Goal: Information Seeking & Learning: Learn about a topic

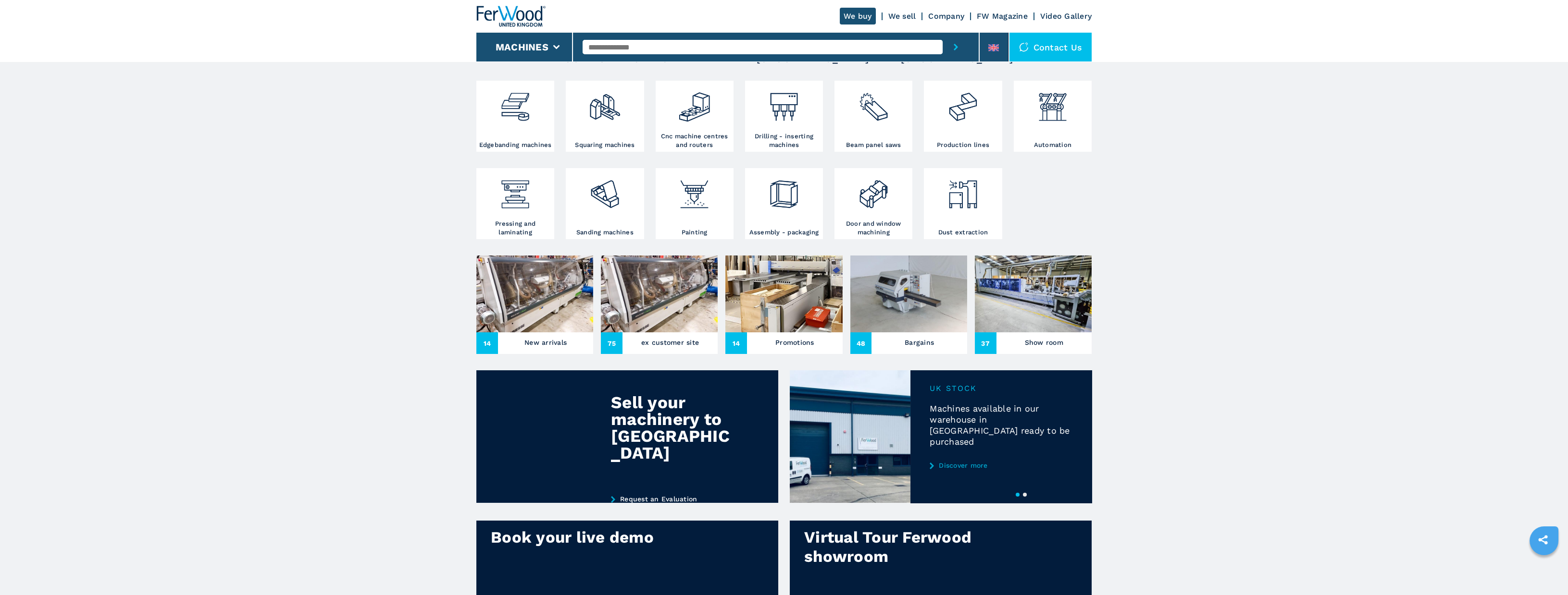
scroll to position [192, 0]
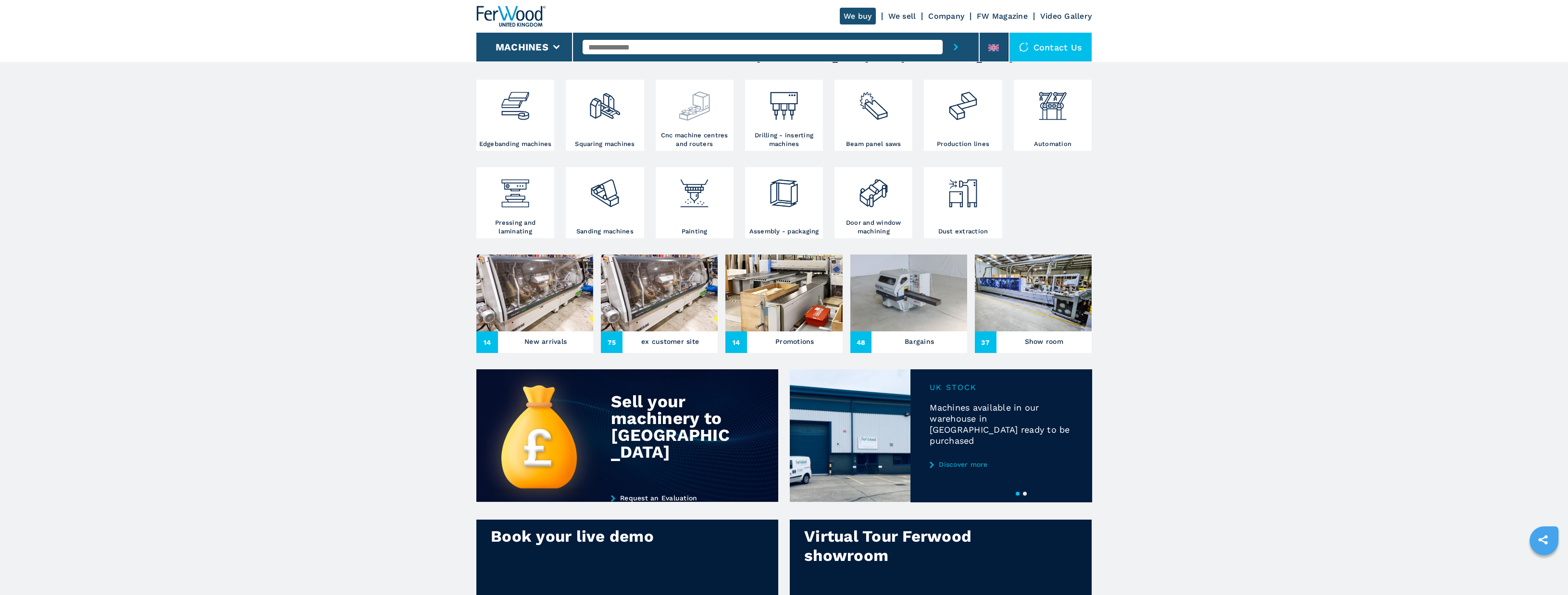
click at [698, 122] on img at bounding box center [694, 102] width 33 height 41
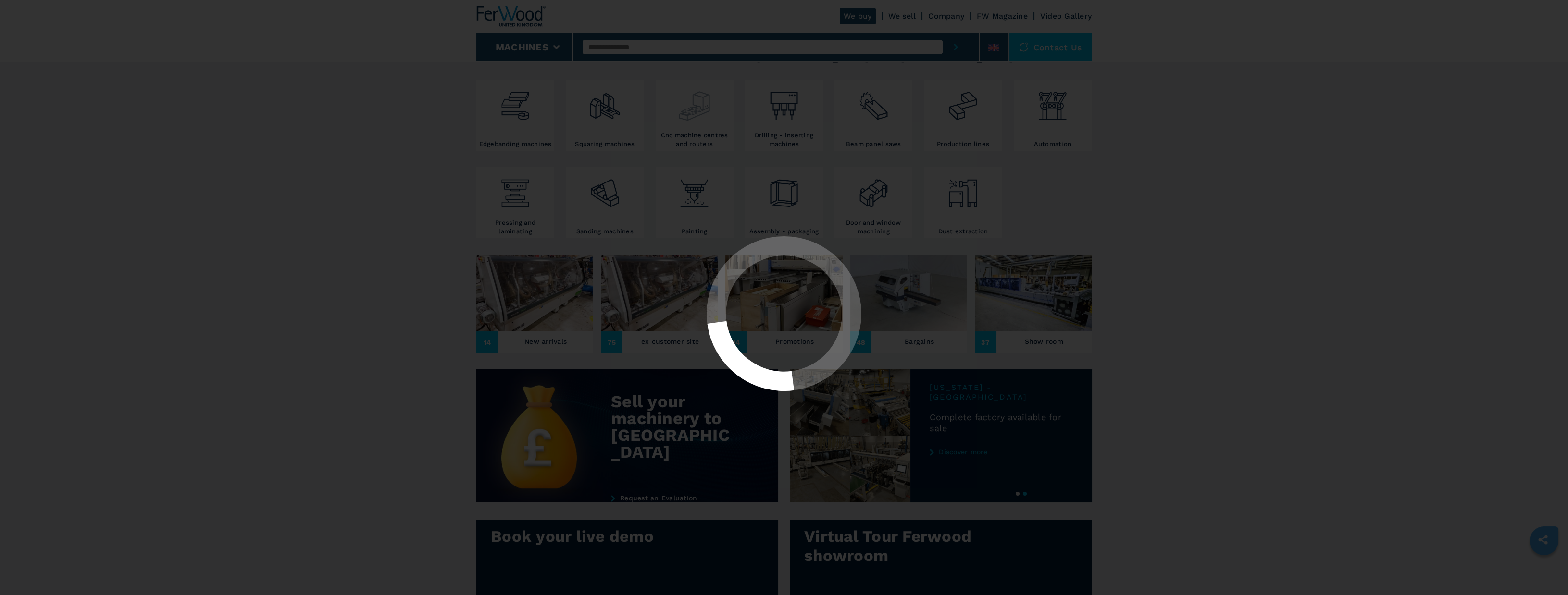
select select "**********"
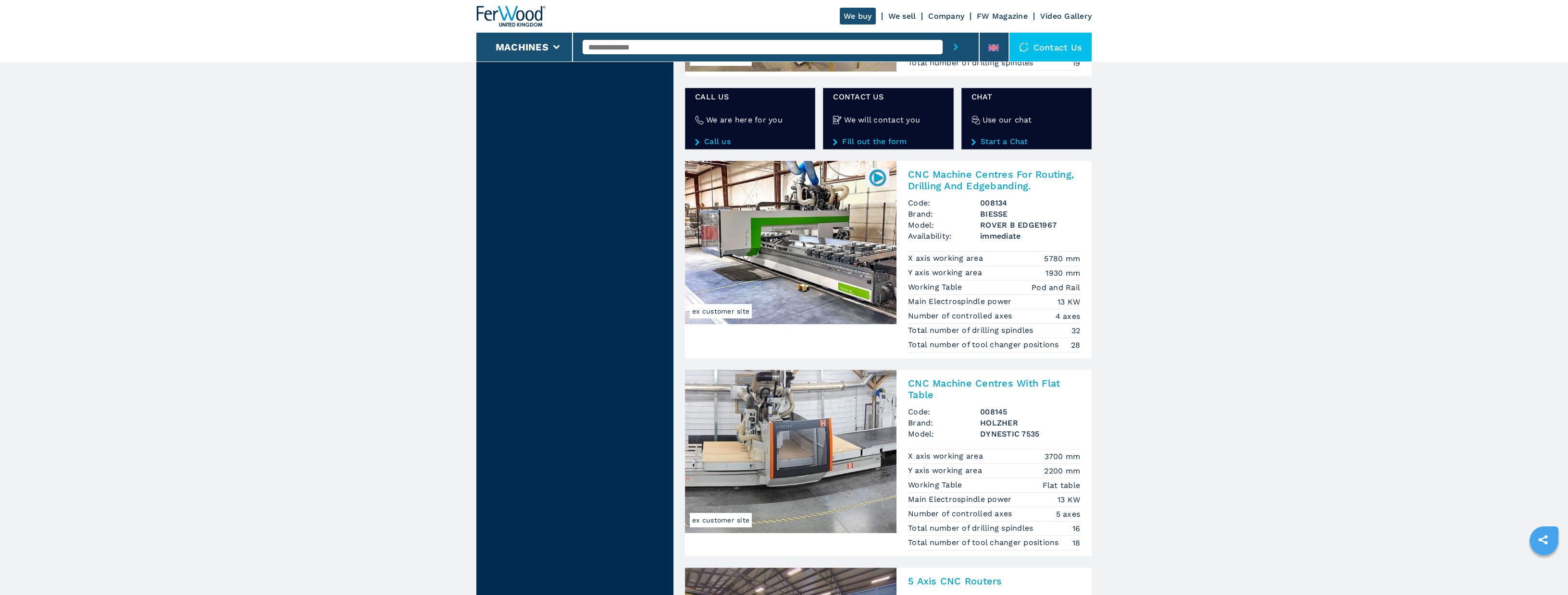
scroll to position [1633, 0]
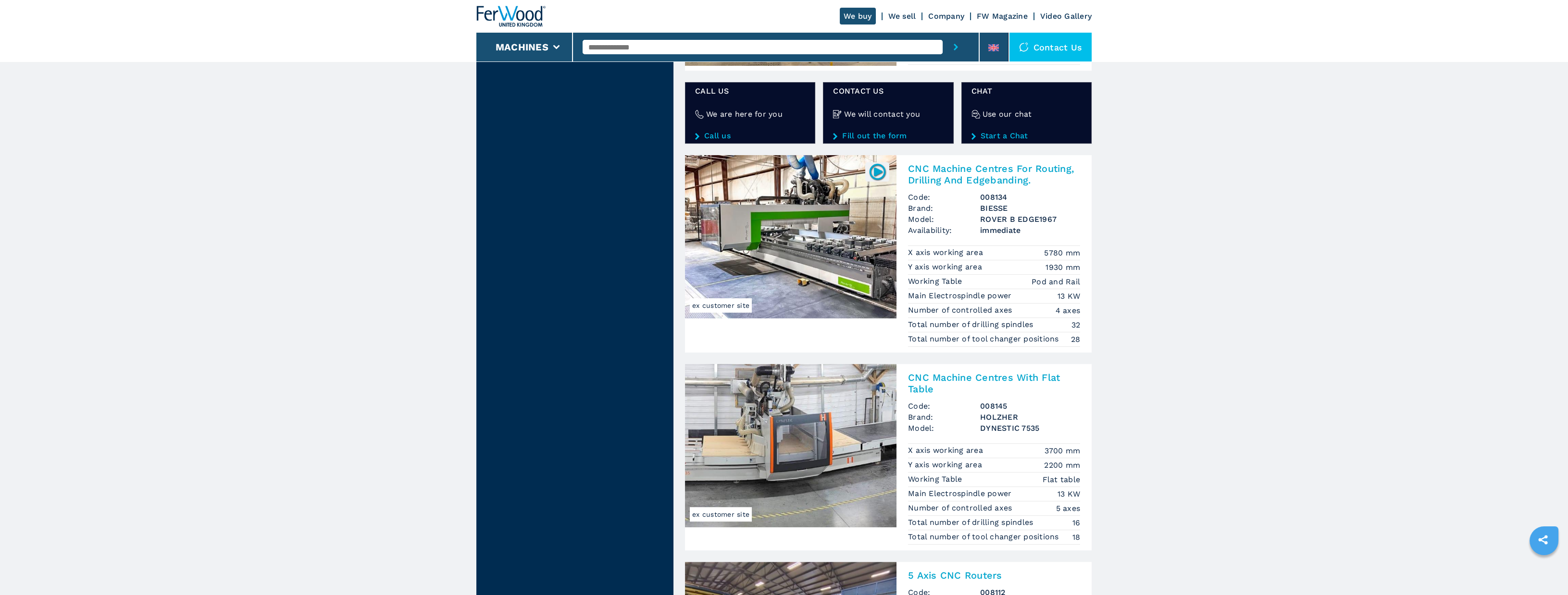
click at [944, 179] on h2 "CNC Machine Centres For Routing, Drilling And Edgebanding." at bounding box center [994, 174] width 172 height 23
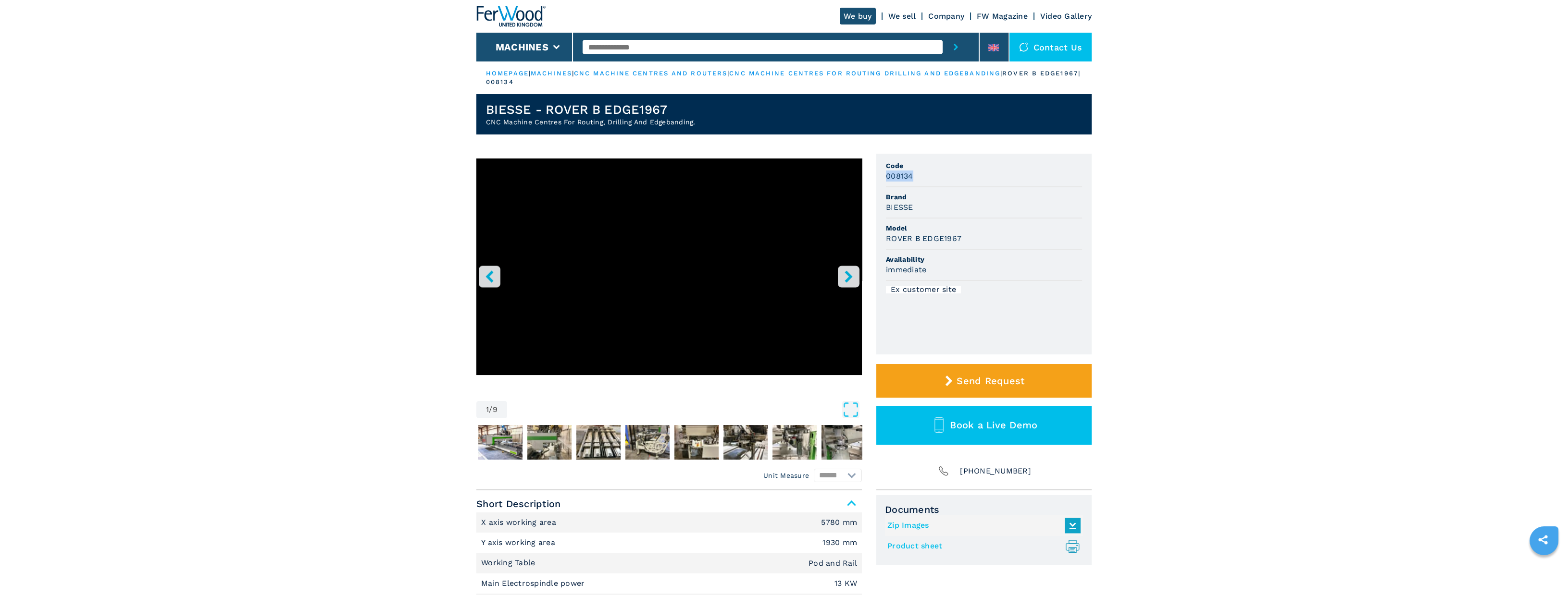
drag, startPoint x: 904, startPoint y: 177, endPoint x: 880, endPoint y: 178, distance: 24.0
click at [880, 178] on ul "Code 008134 Brand BIESSE Model ROVER B EDGE1967 Availability immediate Ex custo…" at bounding box center [984, 255] width 216 height 201
click at [918, 177] on div "008134" at bounding box center [983, 176] width 196 height 11
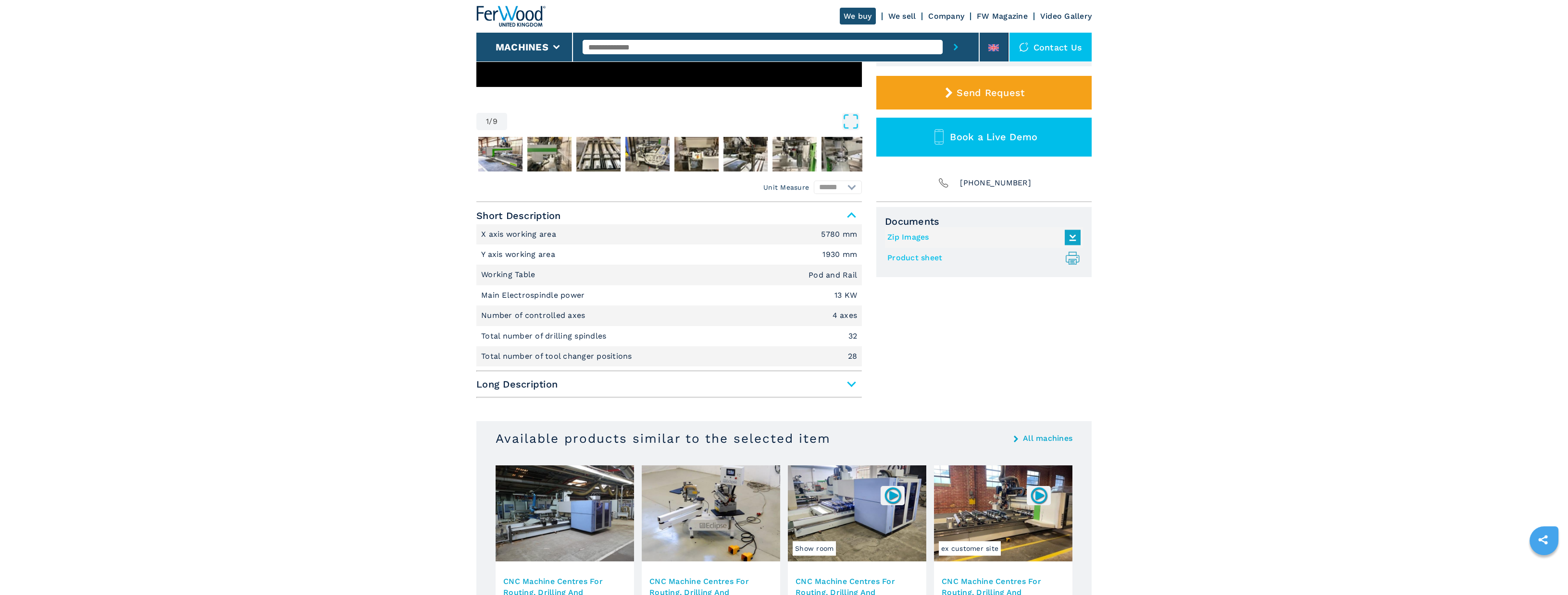
scroll to position [336, 0]
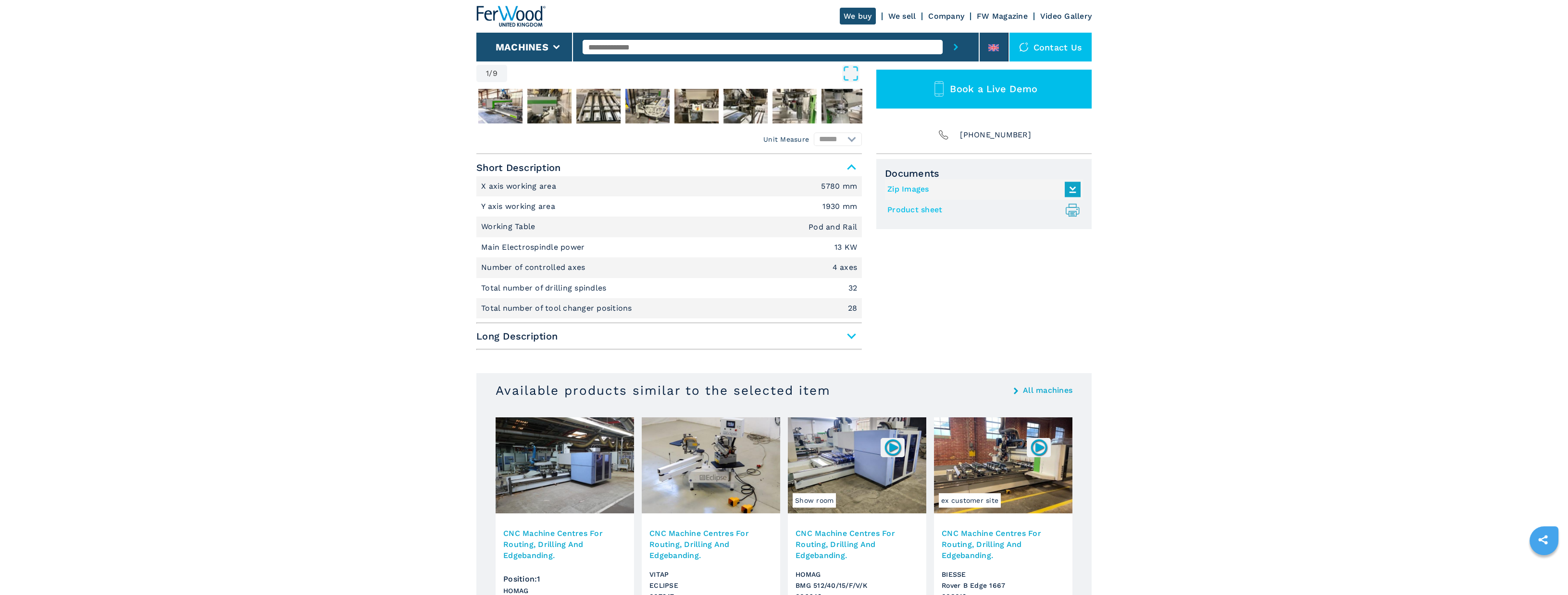
click at [849, 336] on span "Long Description" at bounding box center [668, 336] width 385 height 17
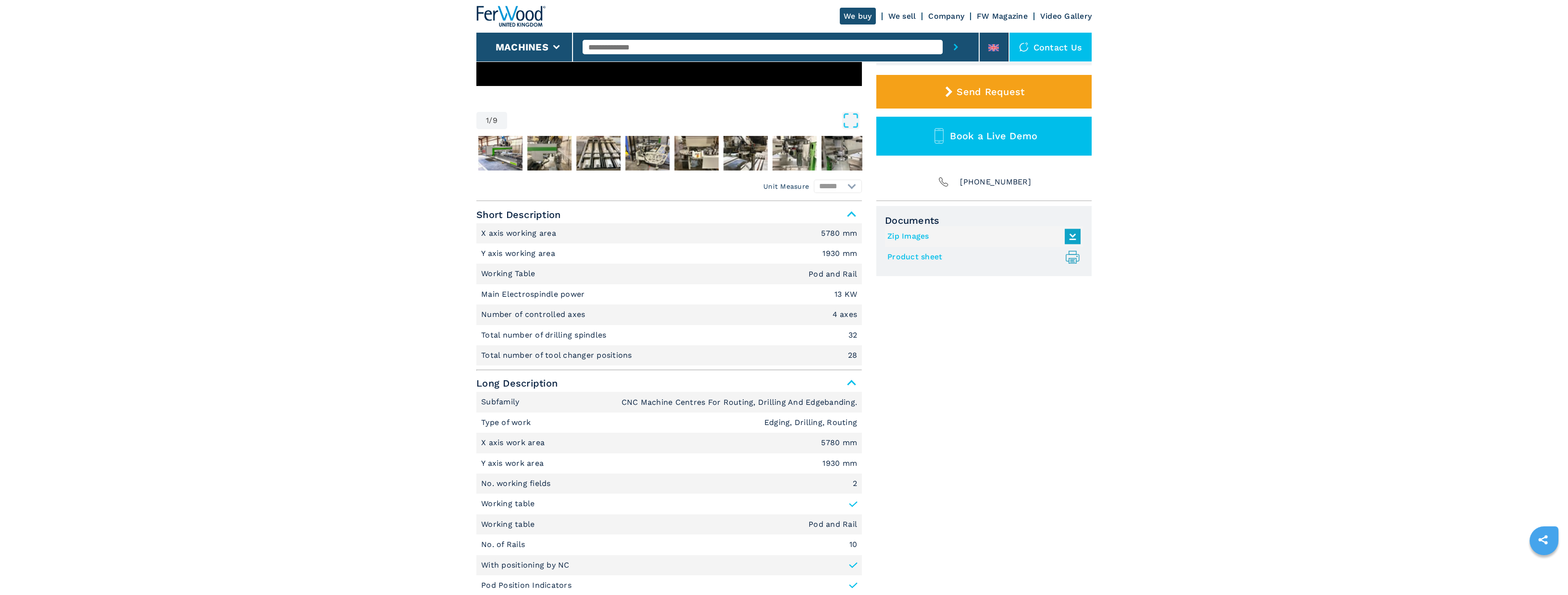
scroll to position [0, 0]
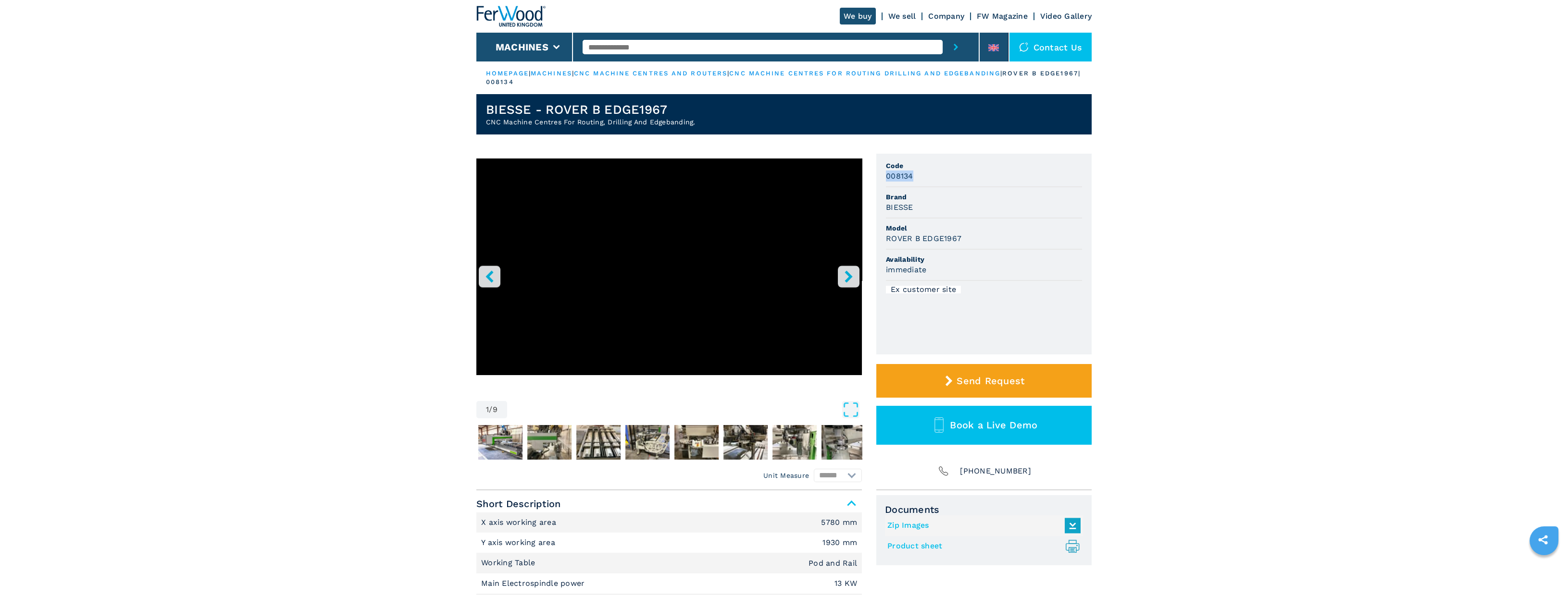
drag, startPoint x: 912, startPoint y: 176, endPoint x: 884, endPoint y: 175, distance: 28.0
click at [884, 175] on ul "Code 008134 Brand BIESSE Model ROVER B EDGE1967 Availability immediate Ex custo…" at bounding box center [984, 255] width 216 height 201
click at [916, 183] on li "Code 008134" at bounding box center [983, 172] width 196 height 32
click at [913, 177] on div "008134" at bounding box center [983, 176] width 196 height 11
drag, startPoint x: 910, startPoint y: 177, endPoint x: 894, endPoint y: 175, distance: 16.1
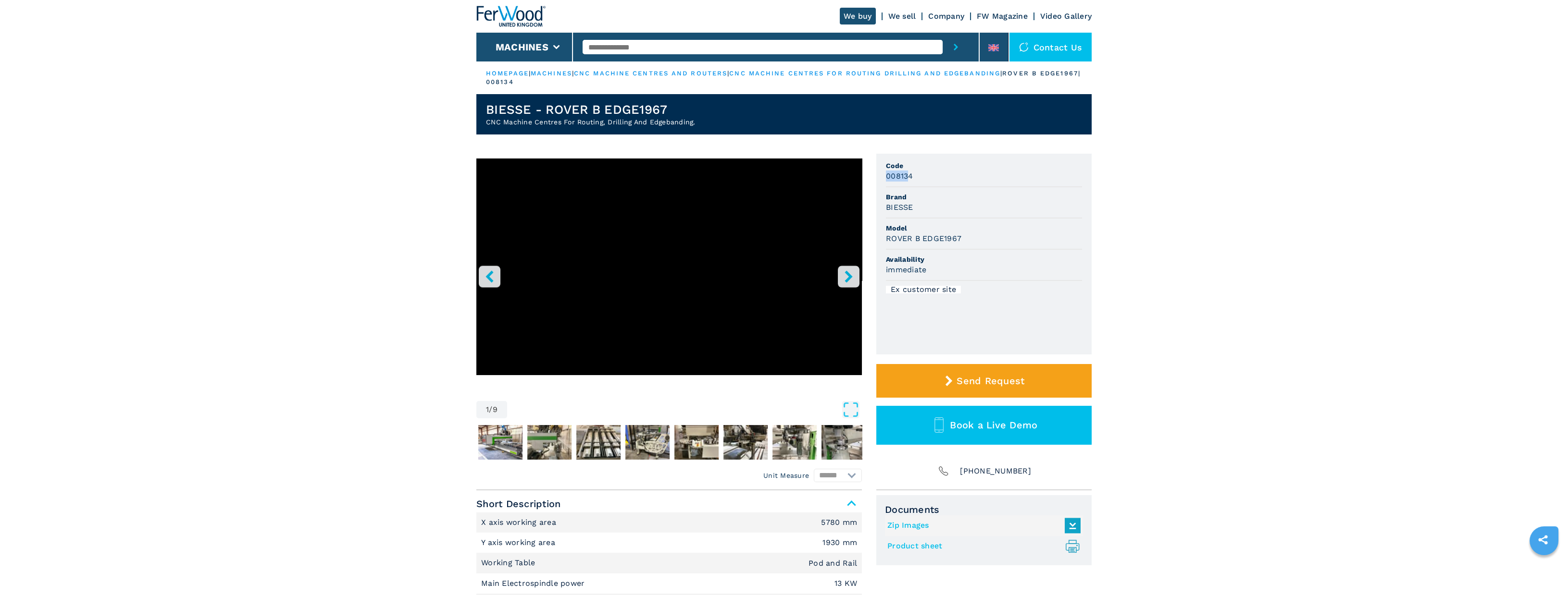
click at [889, 176] on h3 "008134" at bounding box center [899, 176] width 28 height 11
drag, startPoint x: 913, startPoint y: 174, endPoint x: 883, endPoint y: 175, distance: 30.0
click at [883, 175] on ul "Code 008134 Brand BIESSE Model ROVER B EDGE1967 Availability immediate Ex custo…" at bounding box center [984, 255] width 216 height 201
click at [511, 439] on img "Go to Slide 2" at bounding box center [500, 443] width 45 height 35
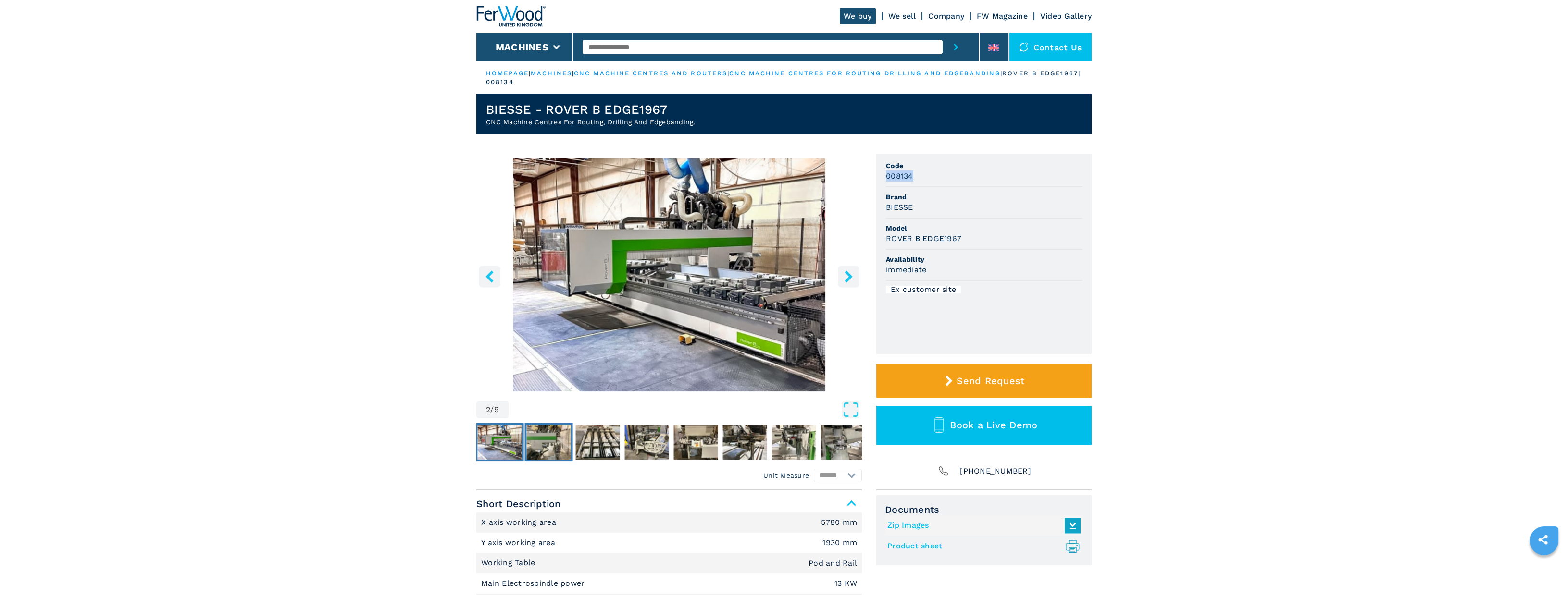
click at [563, 436] on img "Go to Slide 3" at bounding box center [549, 443] width 45 height 35
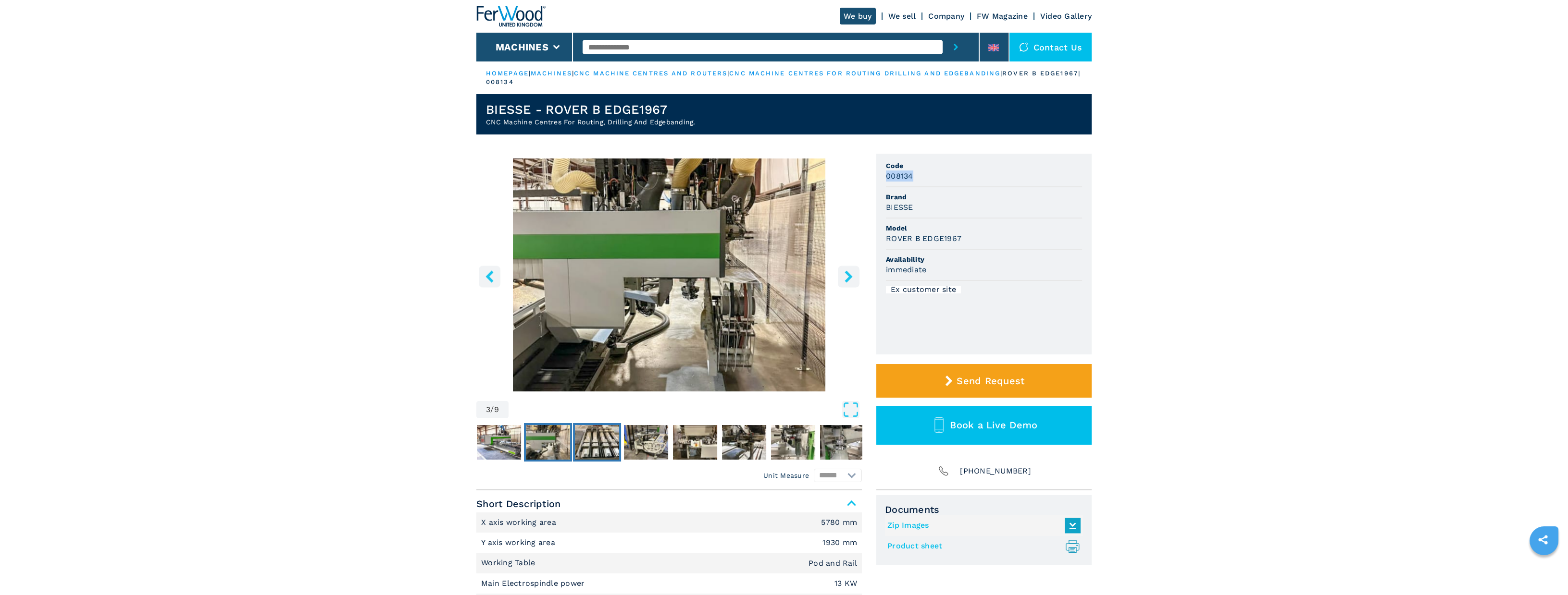
click at [610, 441] on img "Go to Slide 4" at bounding box center [597, 443] width 45 height 35
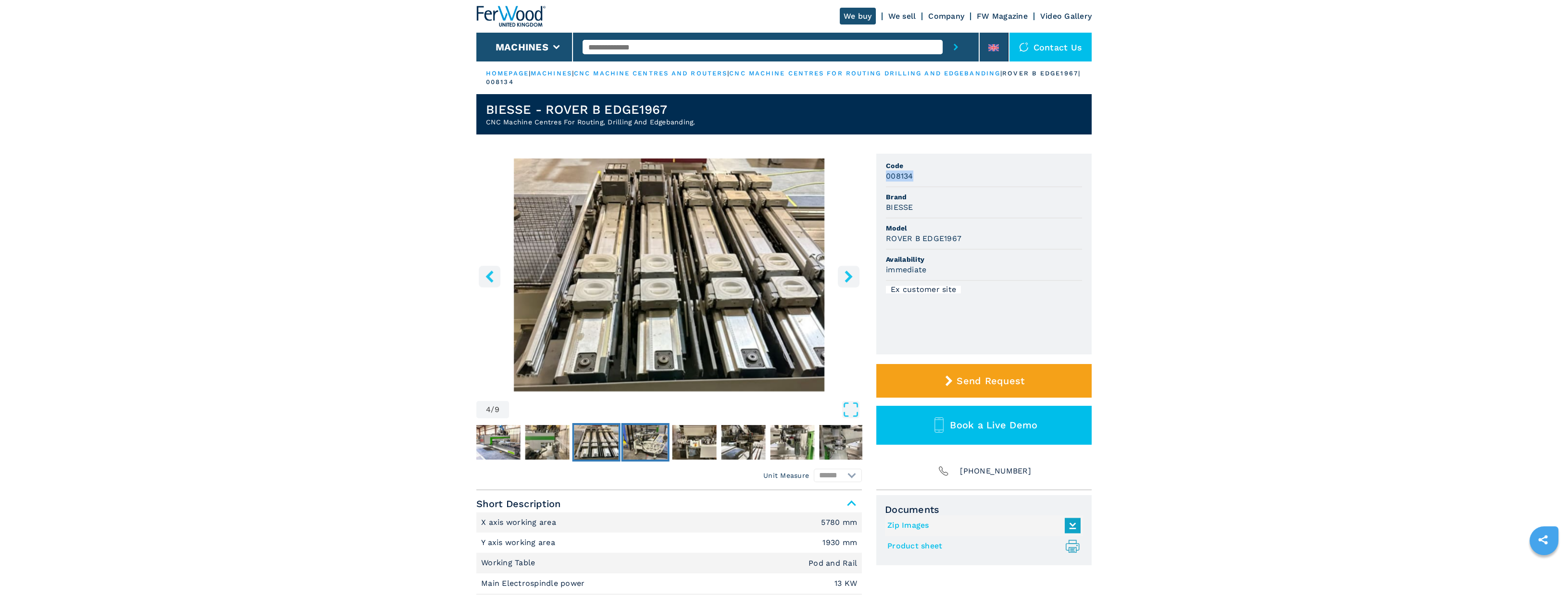
click at [632, 440] on img "Go to Slide 5" at bounding box center [645, 443] width 45 height 35
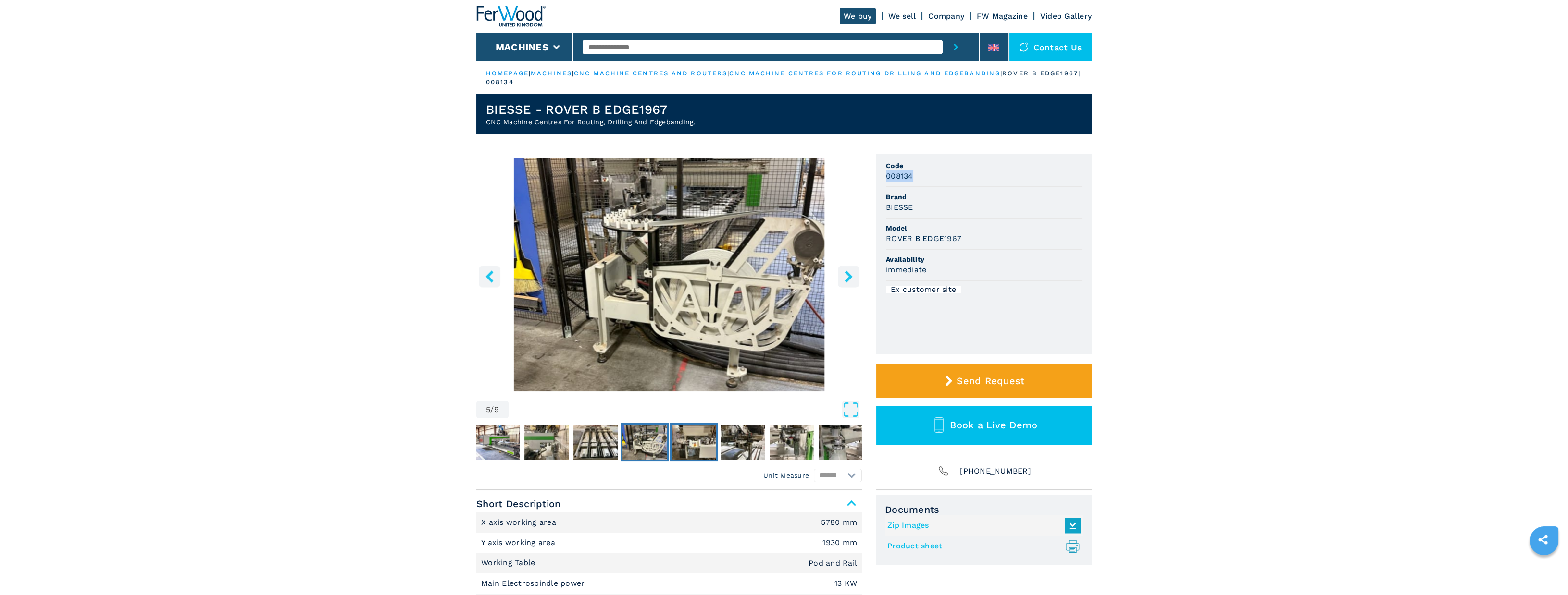
click at [683, 437] on img "Go to Slide 6" at bounding box center [693, 443] width 45 height 35
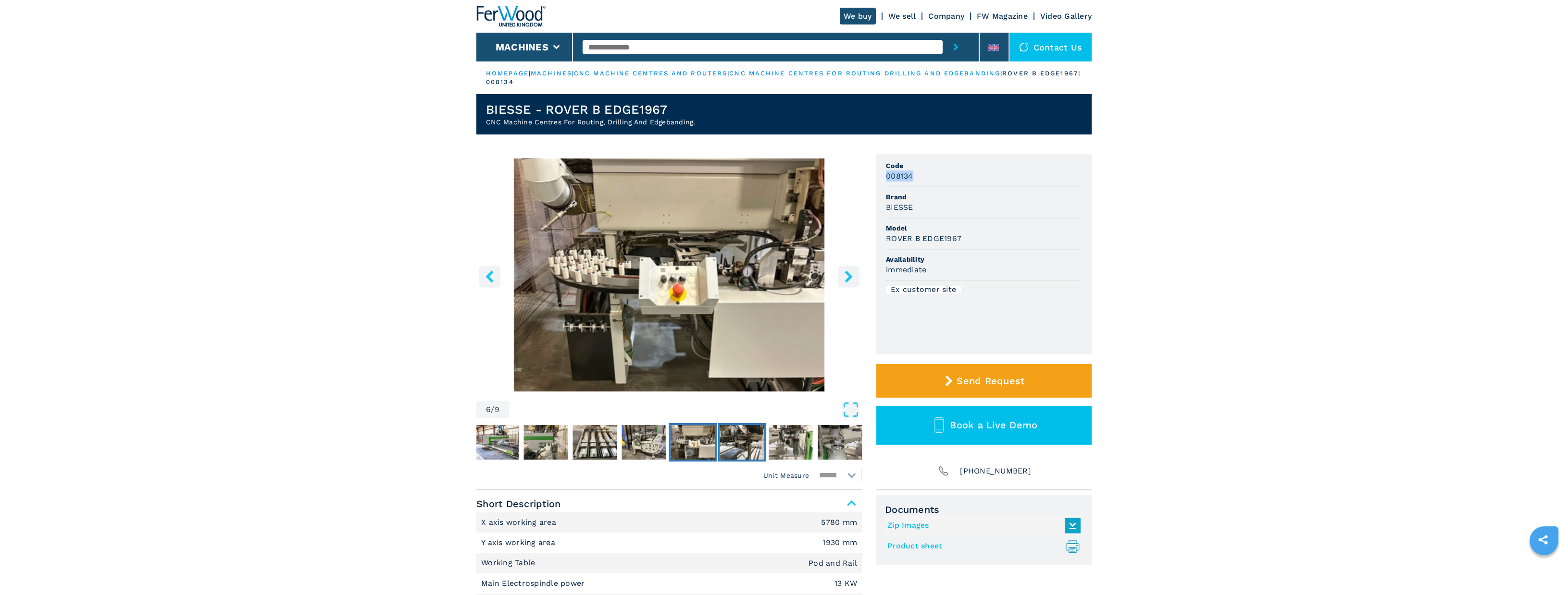
click at [751, 439] on img "Go to Slide 7" at bounding box center [742, 443] width 45 height 35
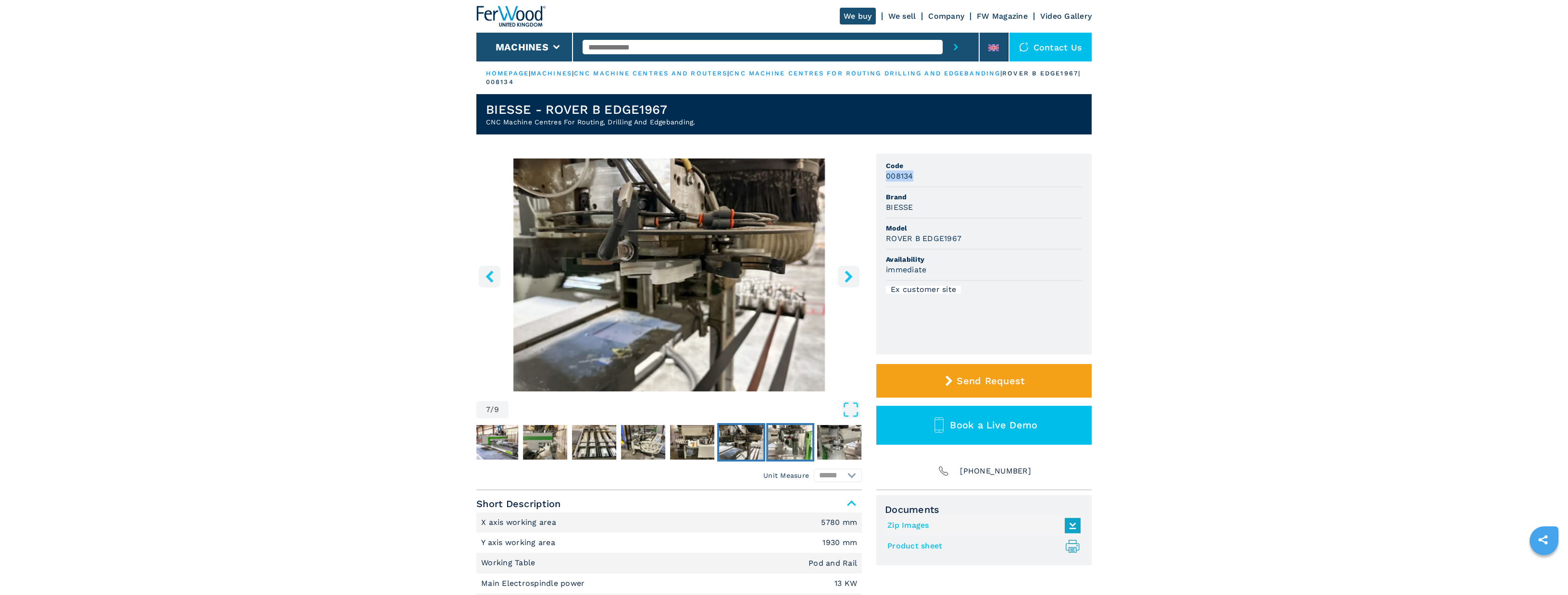
click at [803, 437] on img "Go to Slide 8" at bounding box center [790, 443] width 45 height 35
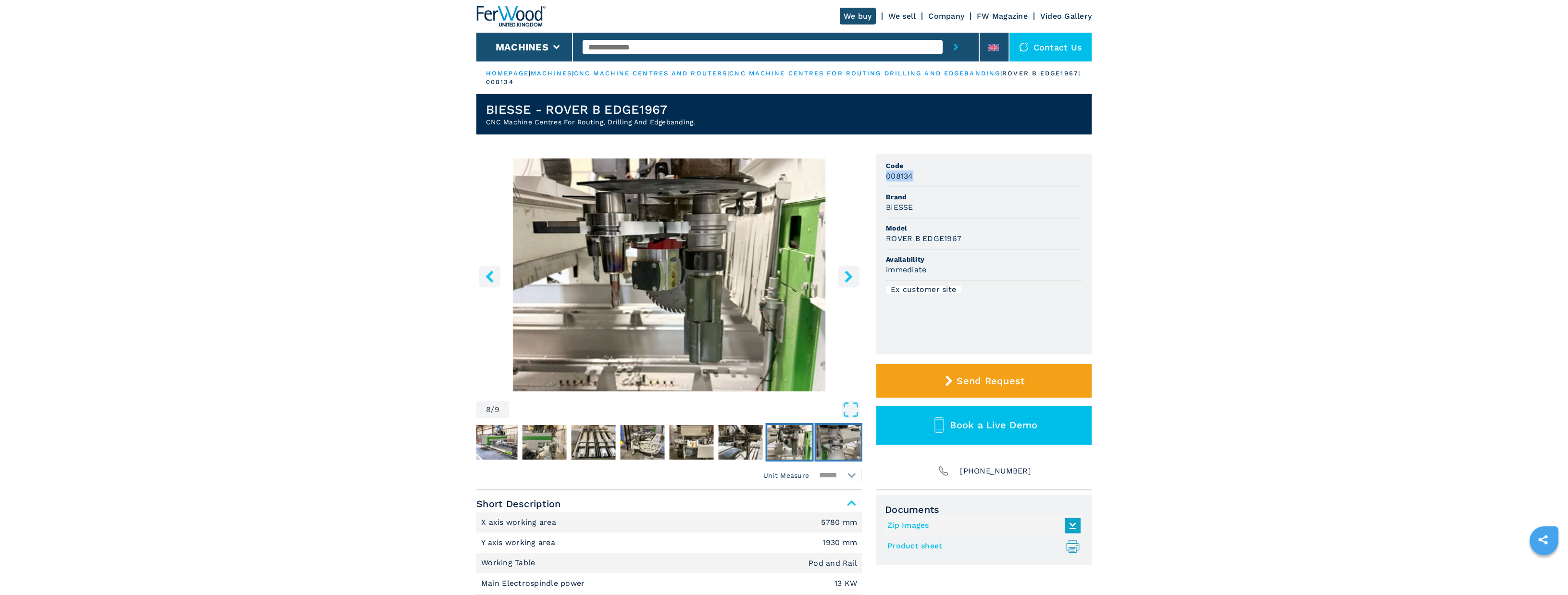
click at [849, 439] on img "Go to Slide 9" at bounding box center [838, 443] width 45 height 35
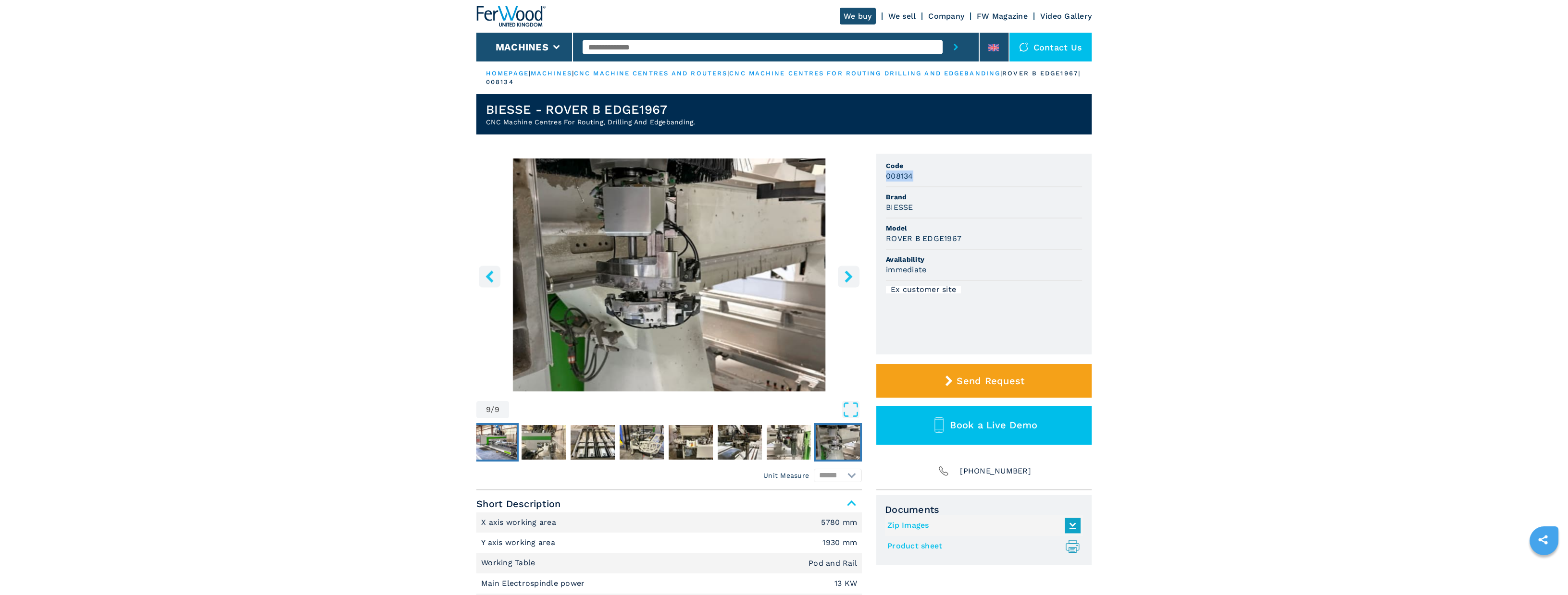
click at [507, 441] on img "Go to Slide 2" at bounding box center [495, 443] width 45 height 35
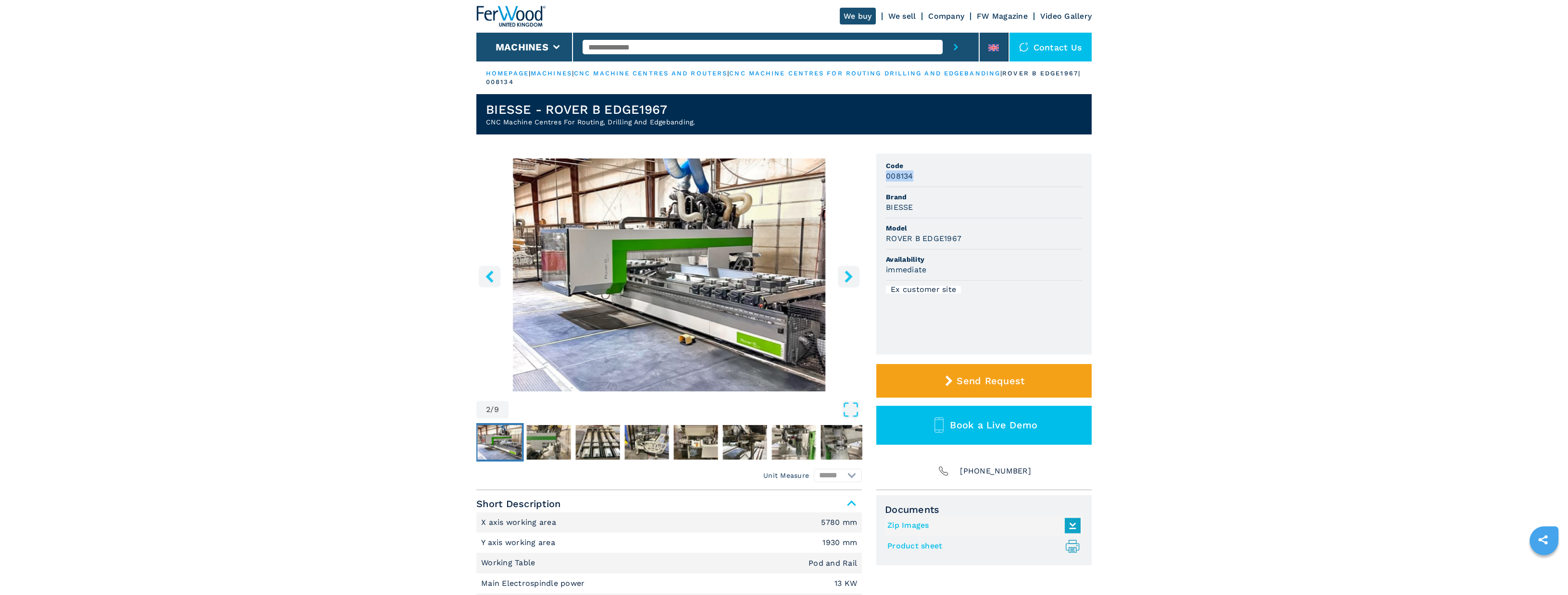
click at [502, 439] on img "Go to Slide 2" at bounding box center [499, 443] width 45 height 35
click at [542, 438] on img "Go to Slide 3" at bounding box center [549, 443] width 45 height 35
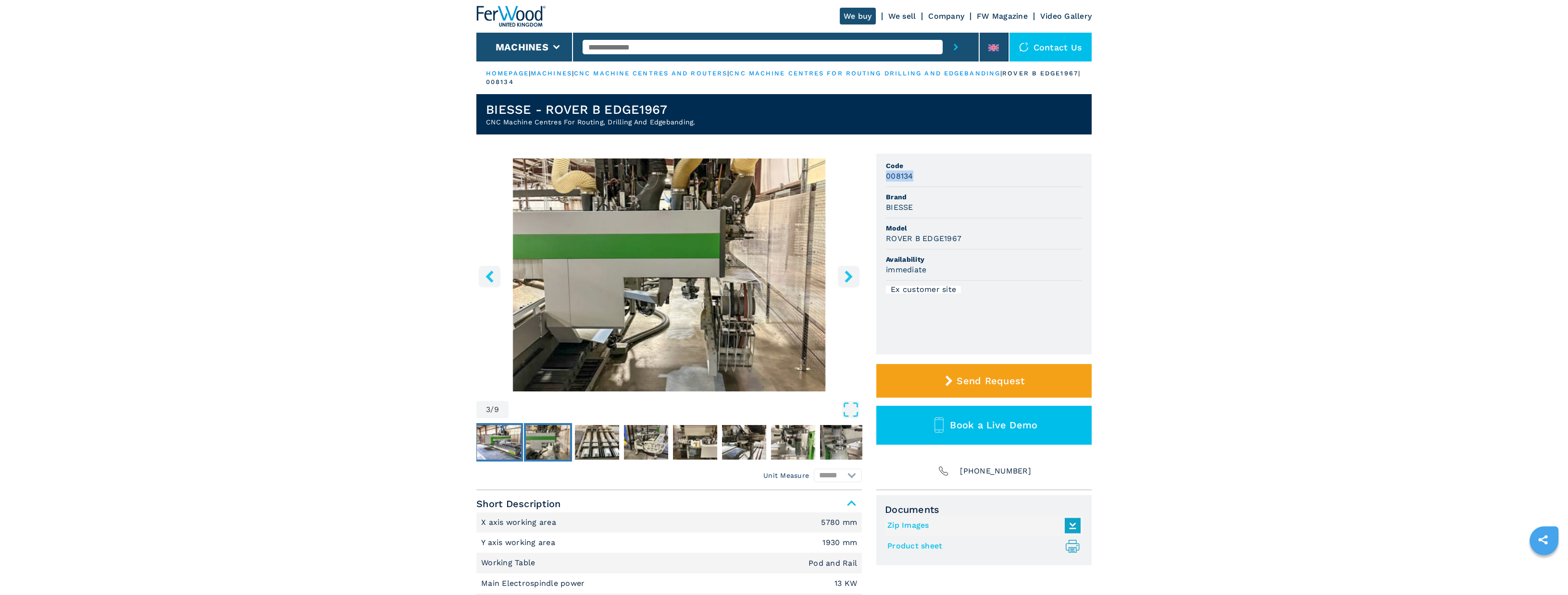
click at [501, 440] on img "Go to Slide 2" at bounding box center [499, 443] width 45 height 35
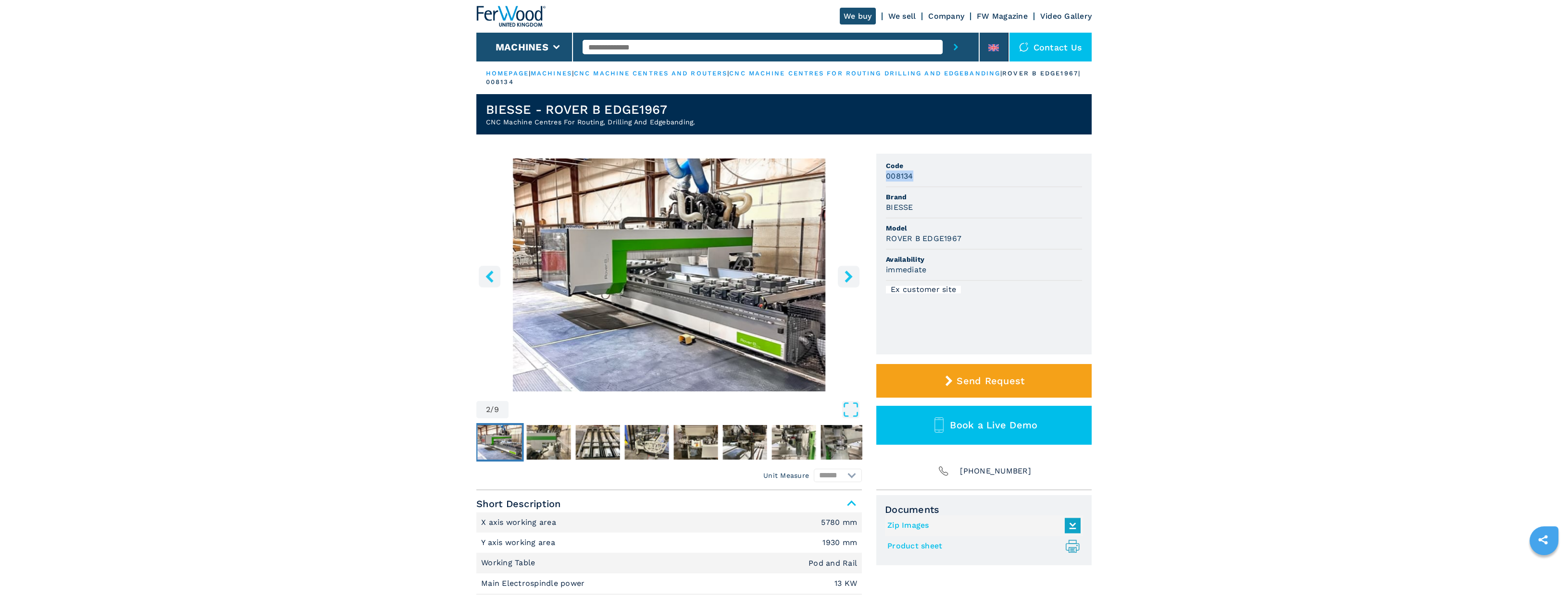
click at [483, 276] on icon "left-button" at bounding box center [489, 276] width 12 height 12
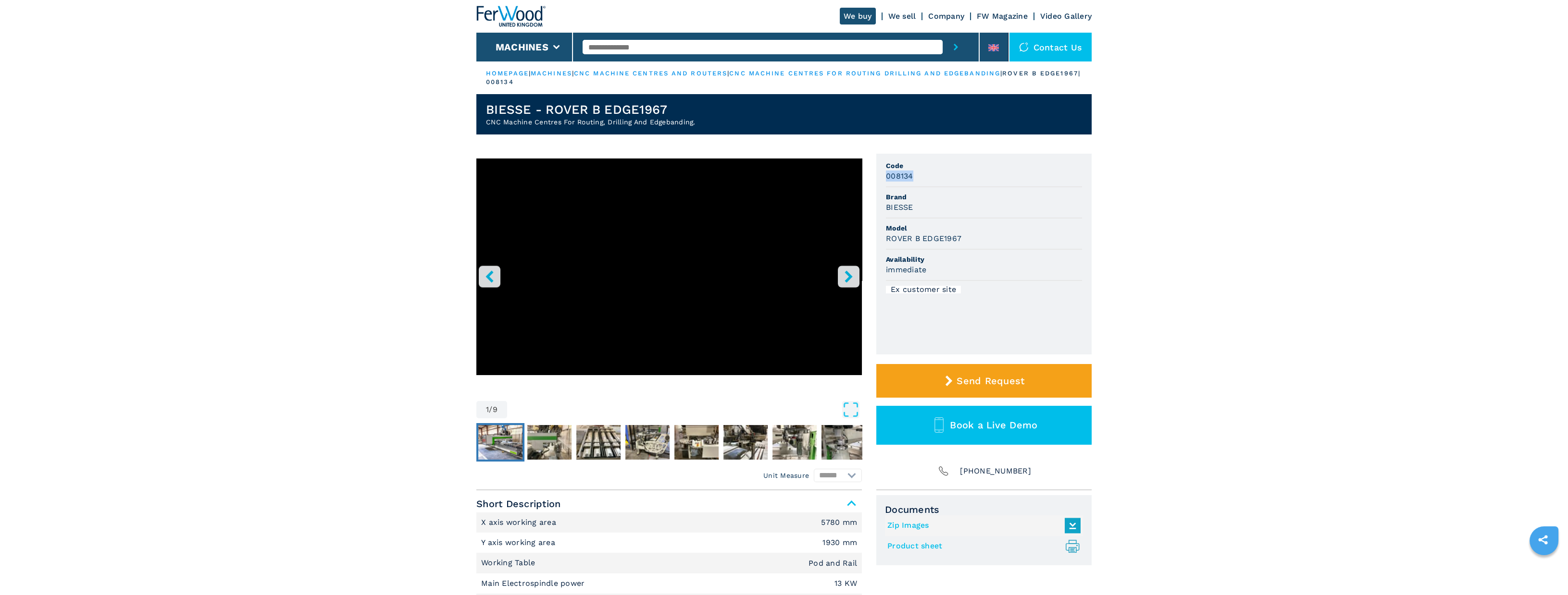
click at [499, 434] on img "Go to Slide 2" at bounding box center [500, 443] width 45 height 35
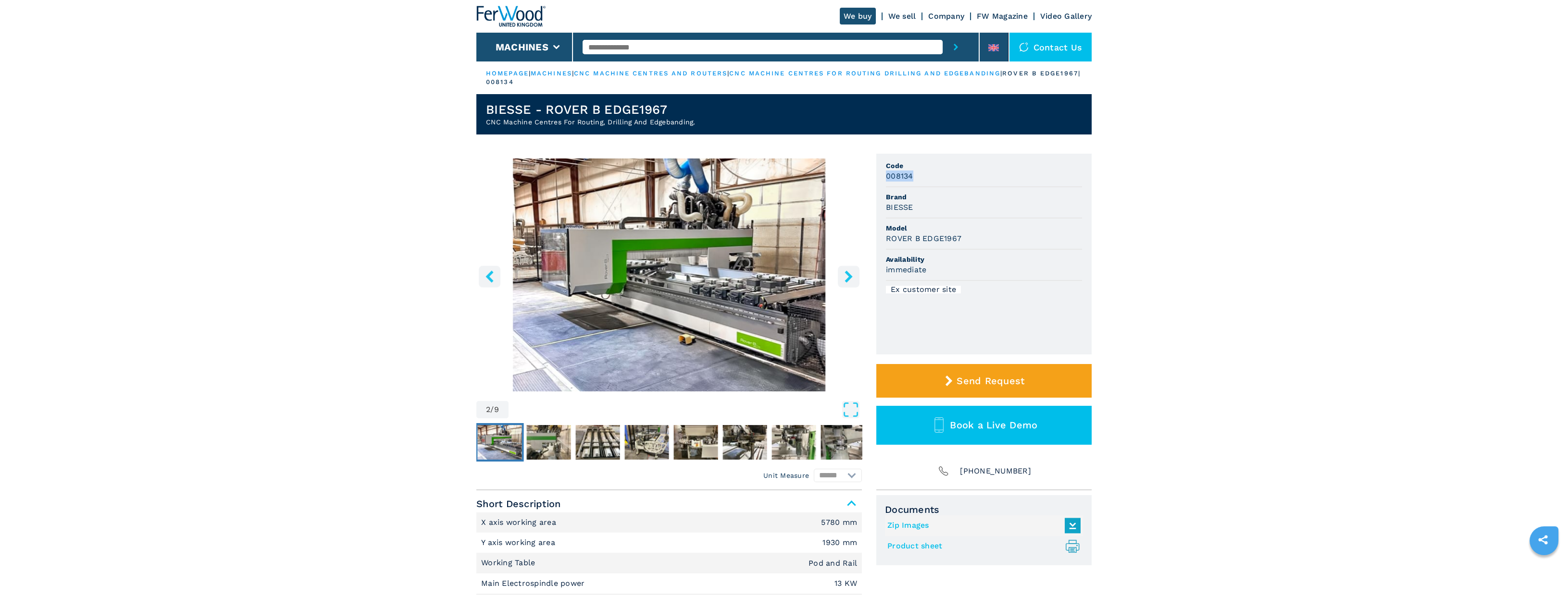
click at [495, 279] on icon "left-button" at bounding box center [489, 276] width 12 height 12
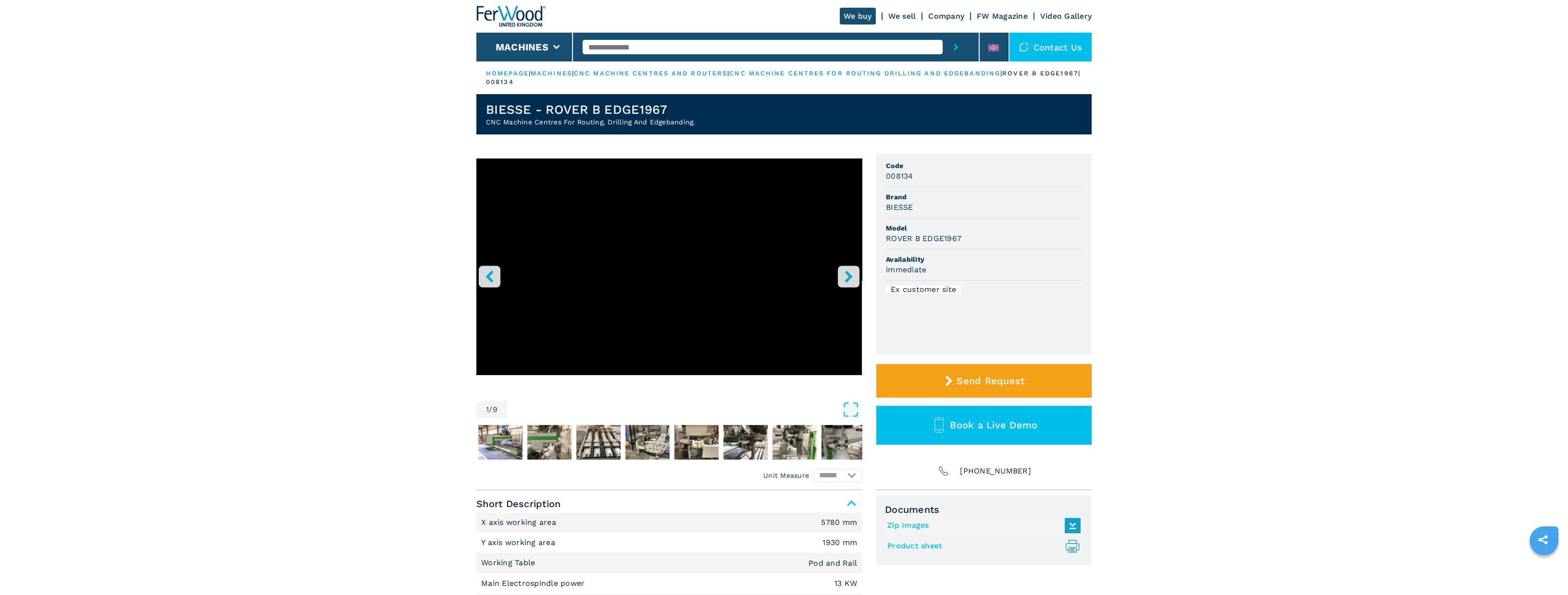
drag, startPoint x: 914, startPoint y: 176, endPoint x: 886, endPoint y: 177, distance: 28.0
click at [886, 177] on div "008134" at bounding box center [983, 176] width 196 height 11
click at [936, 206] on div "BIESSE" at bounding box center [983, 208] width 196 height 11
drag, startPoint x: 885, startPoint y: 177, endPoint x: 910, endPoint y: 173, distance: 25.3
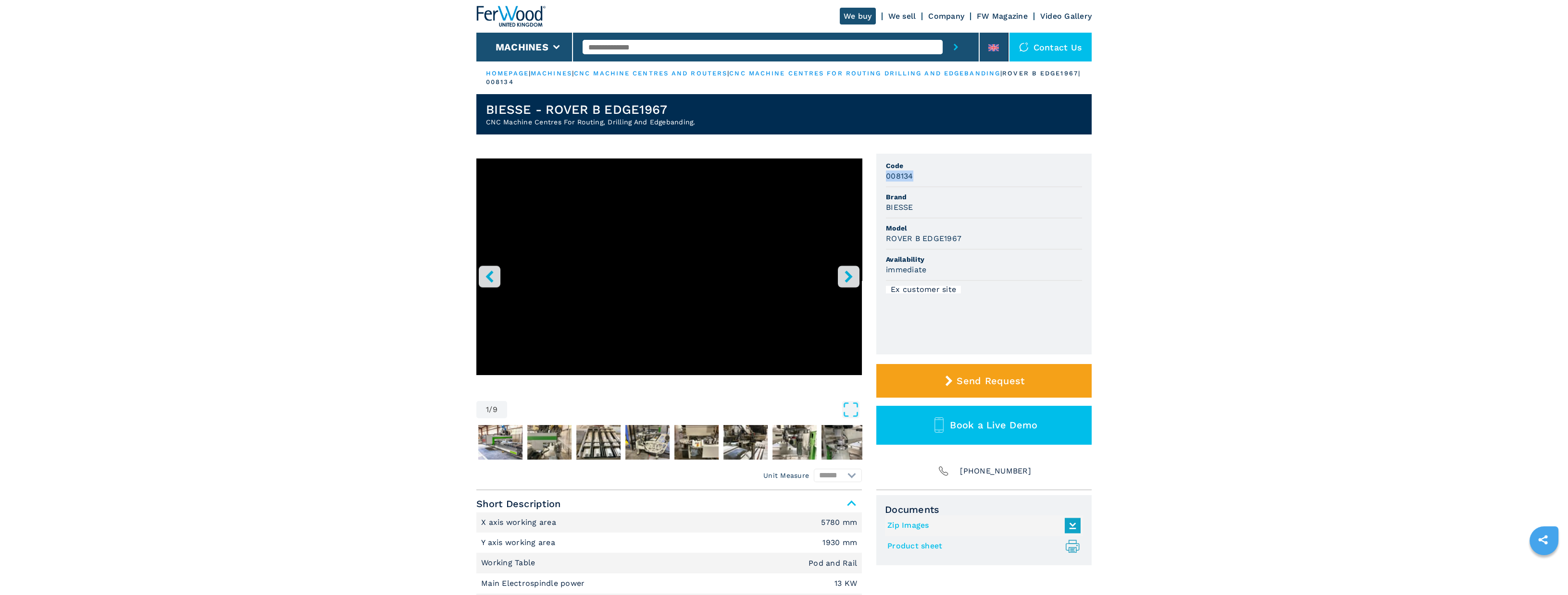
click at [910, 173] on h3 "008134" at bounding box center [899, 176] width 28 height 11
drag, startPoint x: 927, startPoint y: 272, endPoint x: 886, endPoint y: 270, distance: 41.0
click at [886, 270] on div "immediate" at bounding box center [983, 270] width 196 height 11
click at [957, 264] on div "immediate" at bounding box center [983, 270] width 196 height 11
drag, startPoint x: 962, startPoint y: 308, endPoint x: 885, endPoint y: 305, distance: 77.1
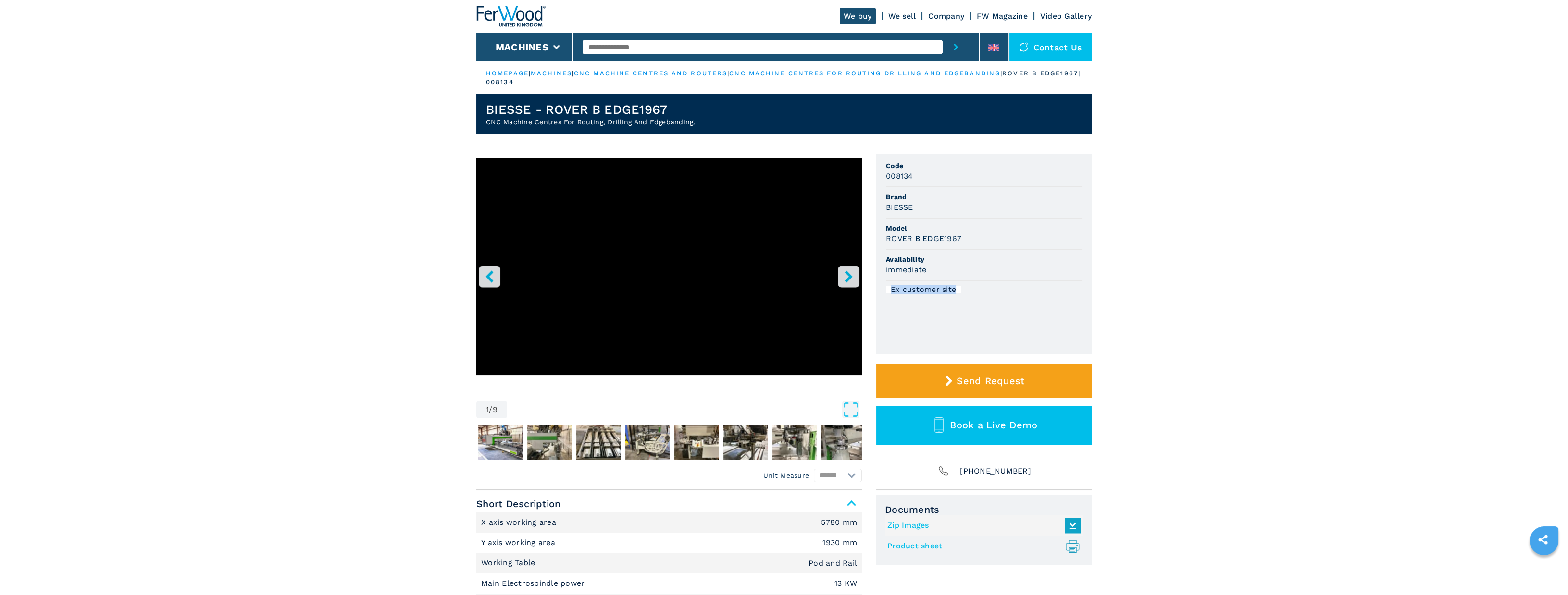
click at [885, 305] on ul "Code 008134 Brand BIESSE Model ROVER B EDGE1967 Availability immediate Ex custo…" at bounding box center [984, 255] width 216 height 201
click at [902, 313] on ul "Code 008134 Brand BIESSE Model ROVER B EDGE1967 Availability immediate Ex custo…" at bounding box center [984, 255] width 216 height 201
drag, startPoint x: 960, startPoint y: 311, endPoint x: 962, endPoint y: 320, distance: 9.2
click at [962, 320] on ul "Code 008134 Brand BIESSE Model ROVER B EDGE1967 Availability immediate Ex custo…" at bounding box center [984, 255] width 216 height 201
